Goal: Information Seeking & Learning: Check status

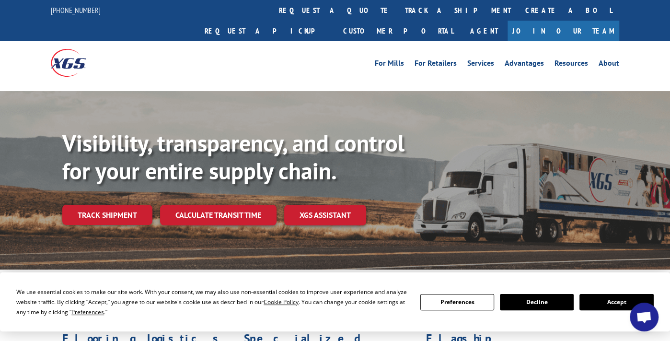
click at [616, 303] on button "Accept" at bounding box center [617, 302] width 74 height 16
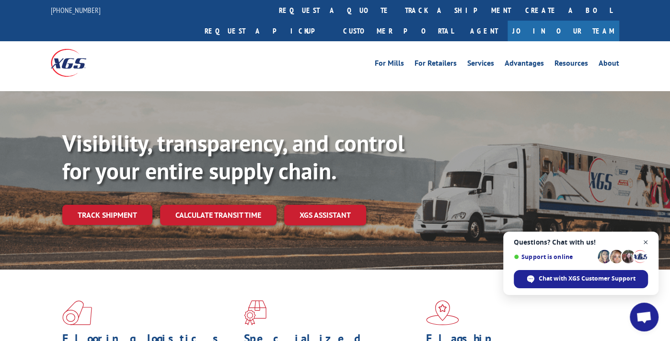
click at [647, 240] on span "Close chat" at bounding box center [646, 242] width 12 height 12
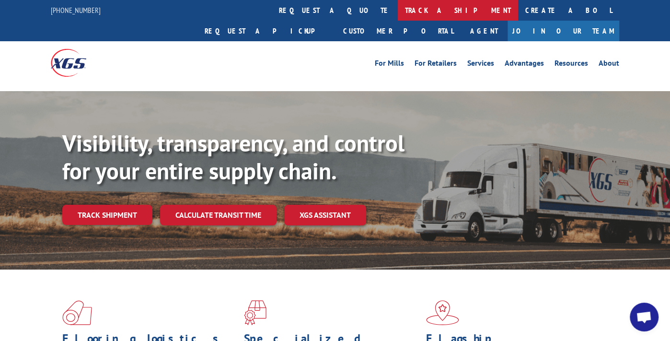
click at [398, 9] on link "track a shipment" at bounding box center [458, 10] width 120 height 21
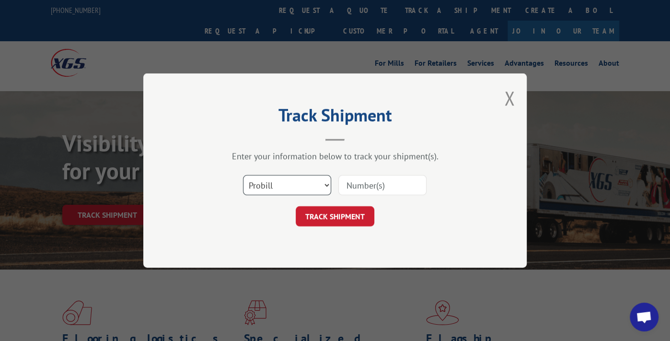
click at [326, 183] on select "Select category... Probill BOL PO" at bounding box center [287, 185] width 88 height 20
click at [357, 184] on input at bounding box center [383, 185] width 88 height 20
type input "17690017"
click at [349, 214] on button "TRACK SHIPMENT" at bounding box center [335, 216] width 79 height 20
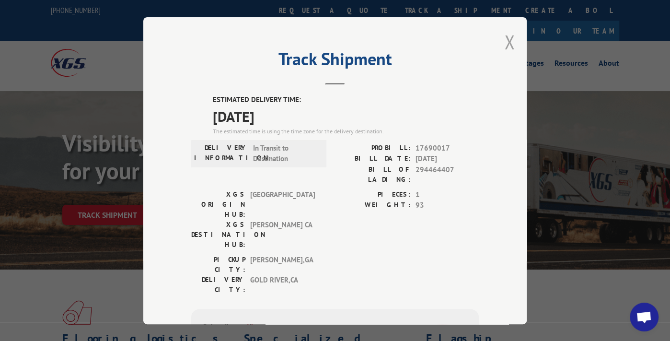
click at [505, 38] on button "Close modal" at bounding box center [509, 41] width 11 height 25
